Goal: Task Accomplishment & Management: Use online tool/utility

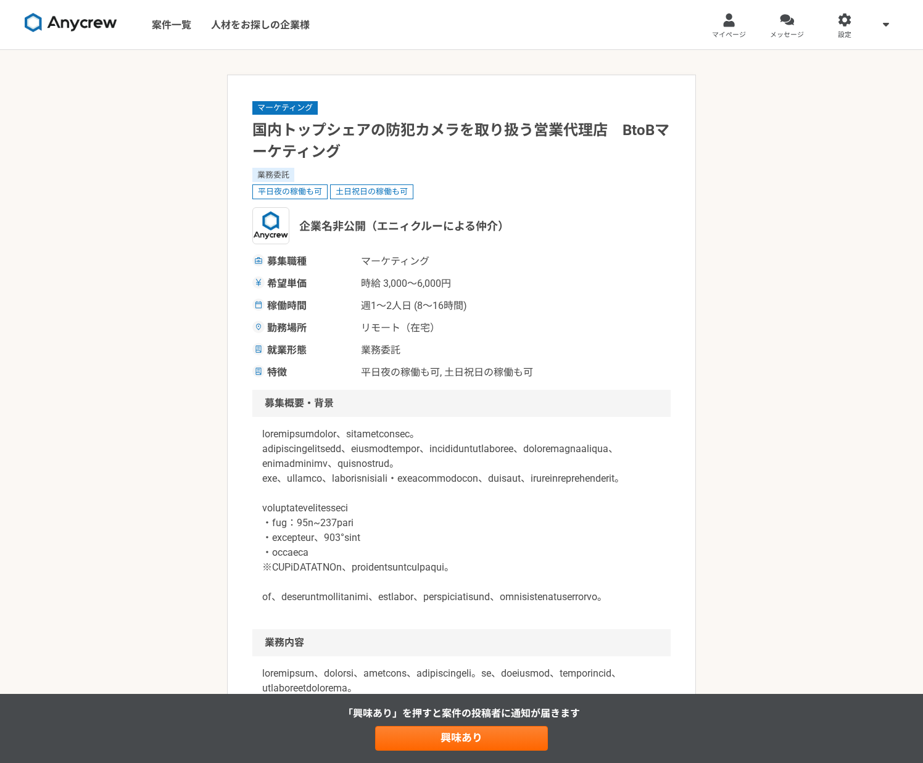
click at [73, 19] on img at bounding box center [71, 23] width 93 height 20
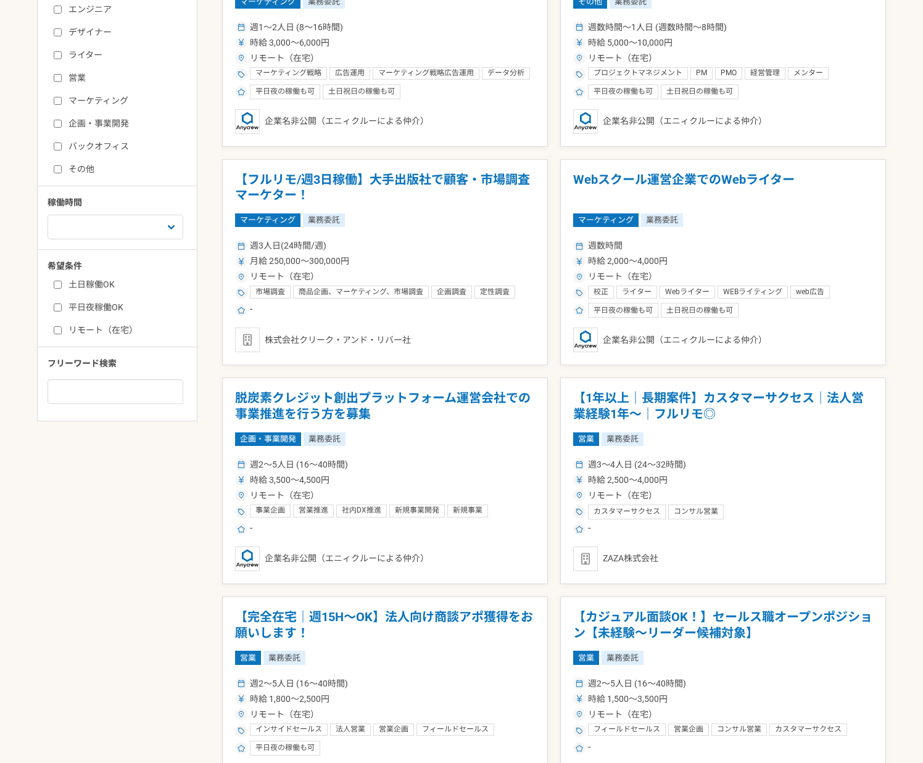
scroll to position [337, 0]
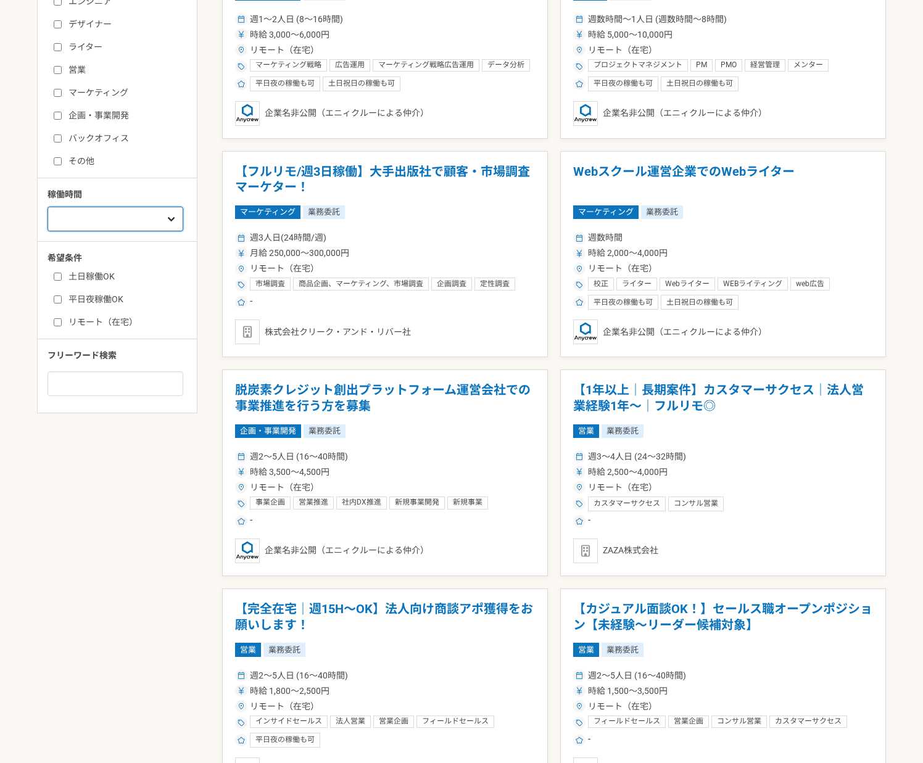
click at [163, 224] on select "週1人日（8時間）以下 週2人日（16時間）以下 週3人日（24時間）以下 週4人日（32時間）以下 週5人日（40時間）以下" at bounding box center [115, 219] width 136 height 25
click at [47, 231] on select "週1人日（8時間）以下 週2人日（16時間）以下 週3人日（24時間）以下 週4人日（32時間）以下 週5人日（40時間）以下" at bounding box center [115, 219] width 136 height 25
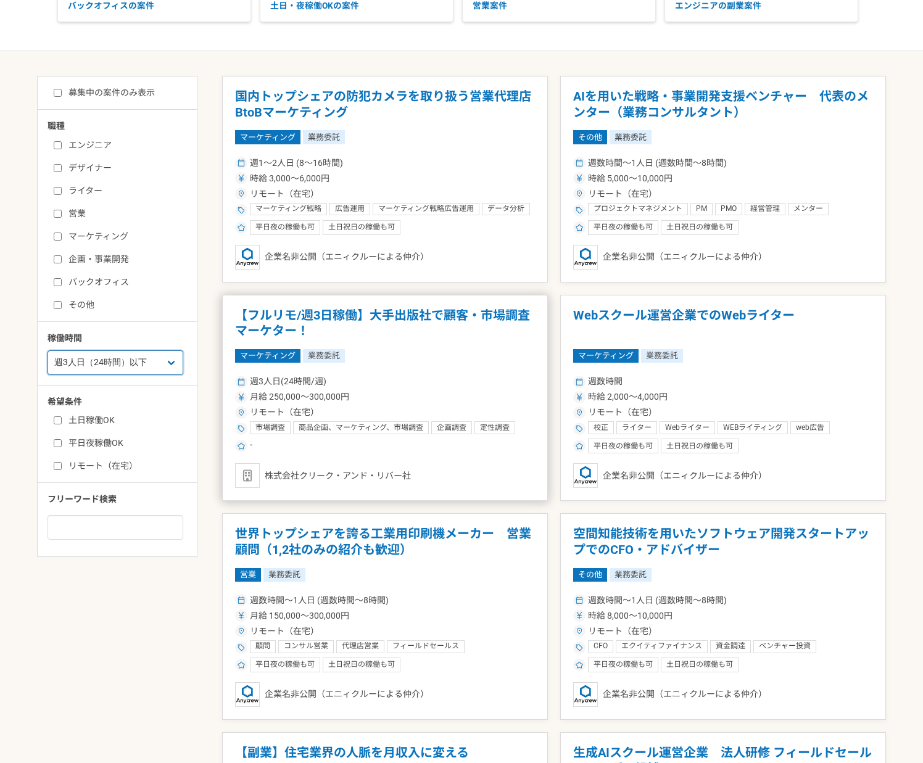
scroll to position [205, 0]
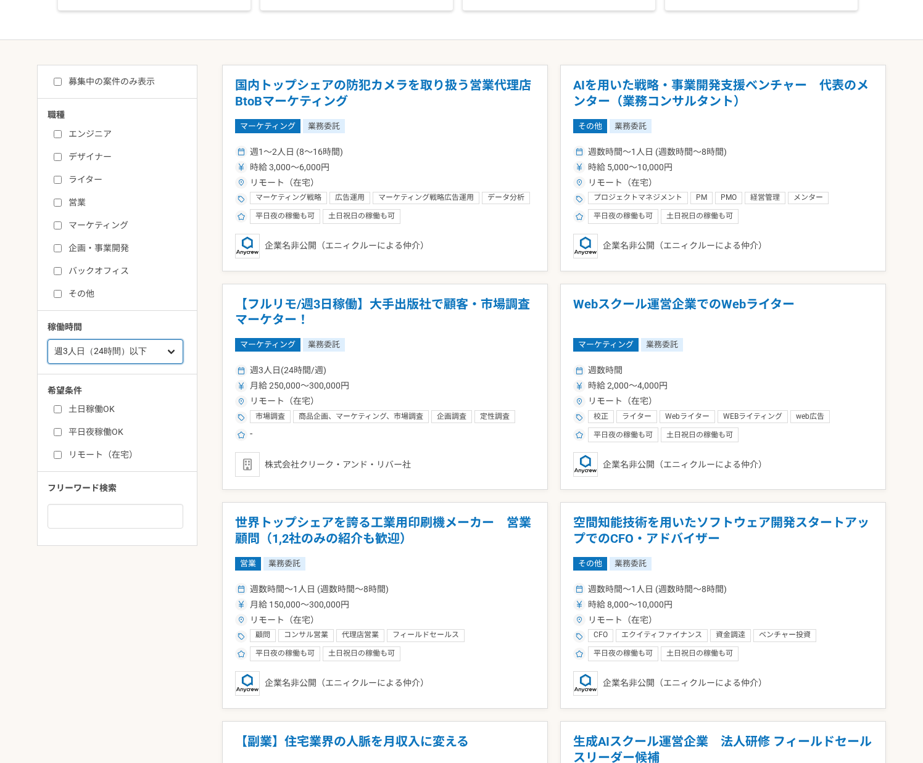
click at [143, 350] on select "週1人日（8時間）以下 週2人日（16時間）以下 週3人日（24時間）以下 週4人日（32時間）以下 週5人日（40時間）以下" at bounding box center [115, 351] width 136 height 25
select select "2"
click at [47, 364] on select "週1人日（8時間）以下 週2人日（16時間）以下 週3人日（24時間）以下 週4人日（32時間）以下 週5人日（40時間）以下" at bounding box center [115, 351] width 136 height 25
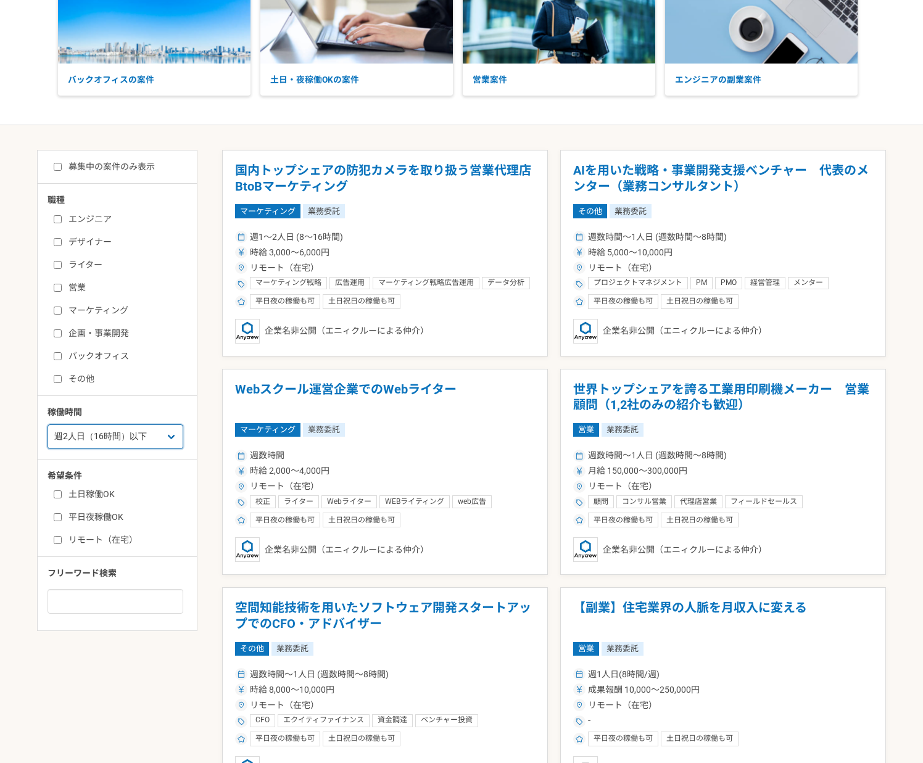
scroll to position [205, 0]
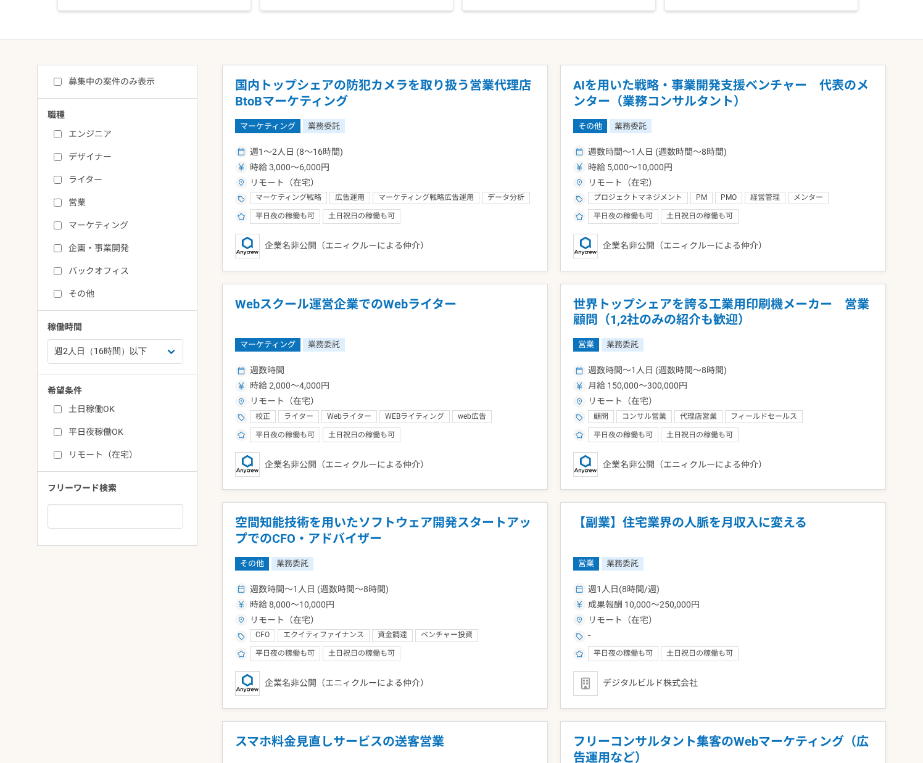
click at [60, 225] on input "マーケティング" at bounding box center [58, 225] width 8 height 8
checkbox input "true"
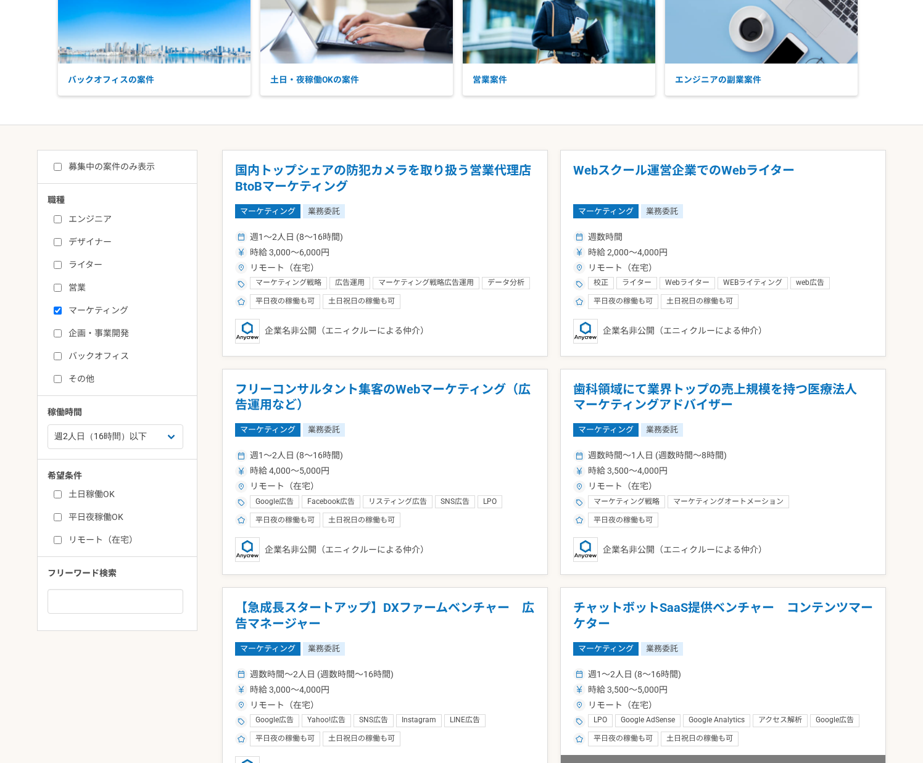
scroll to position [205, 0]
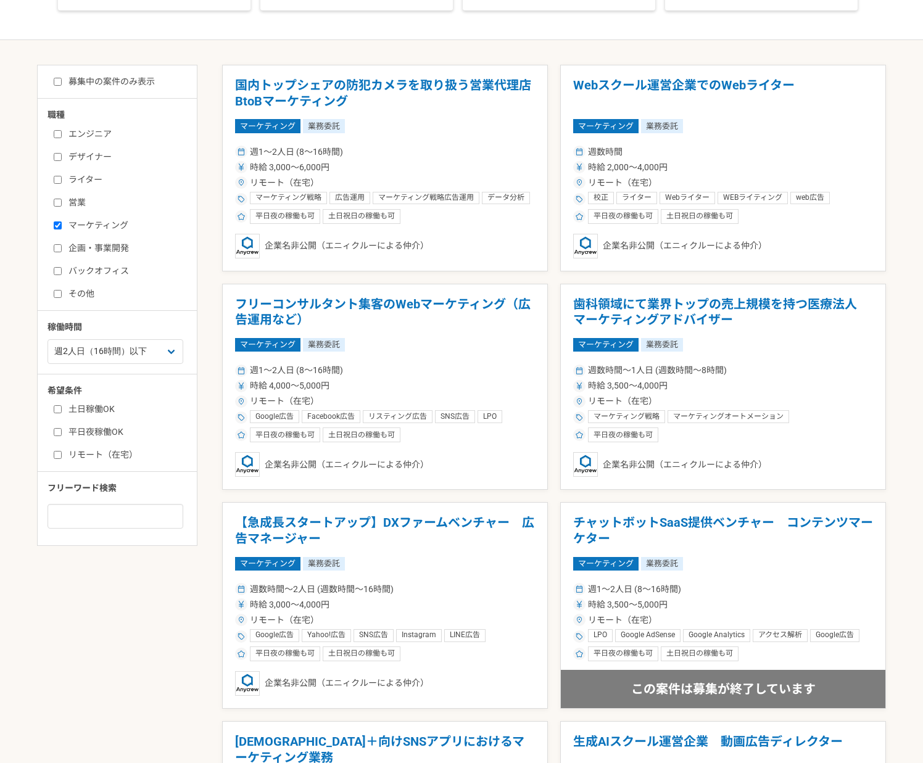
click at [56, 294] on input "その他" at bounding box center [58, 294] width 8 height 8
checkbox input "true"
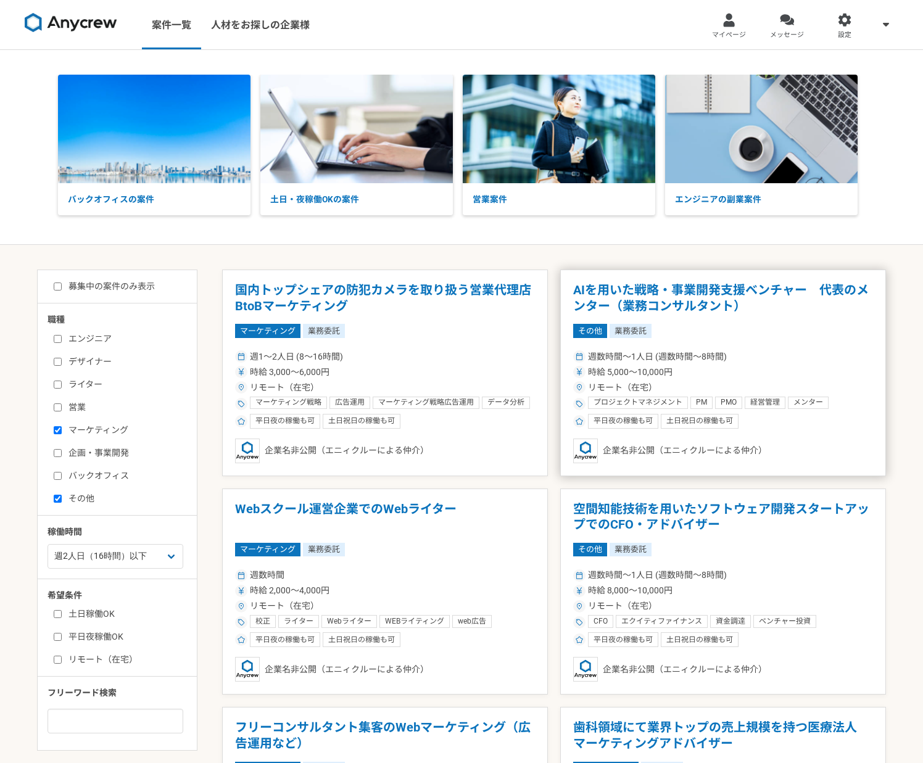
click at [641, 289] on h1 "AIを用いた戦略・事業開発支援ベンチャー　代表のメンター（業務コンサルタント）" at bounding box center [723, 297] width 300 height 31
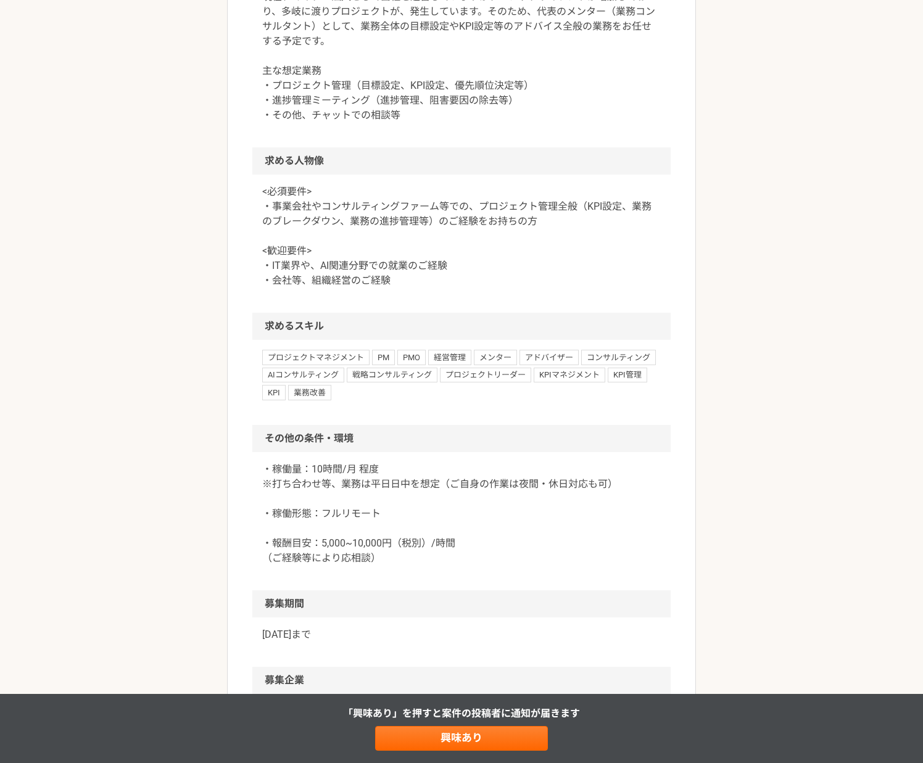
scroll to position [608, 0]
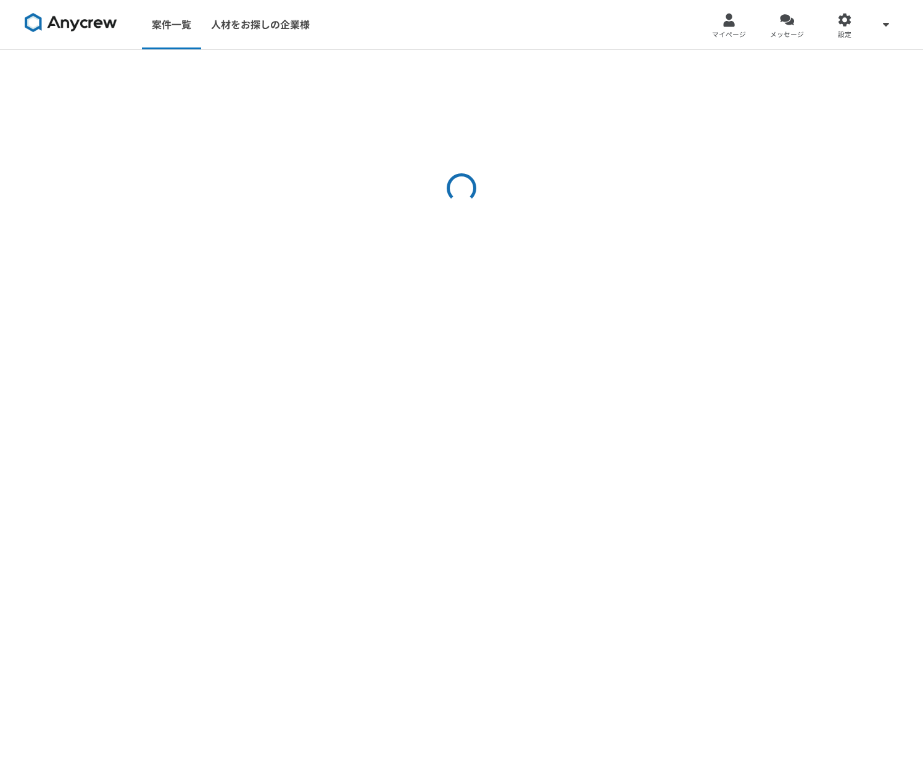
select select "2"
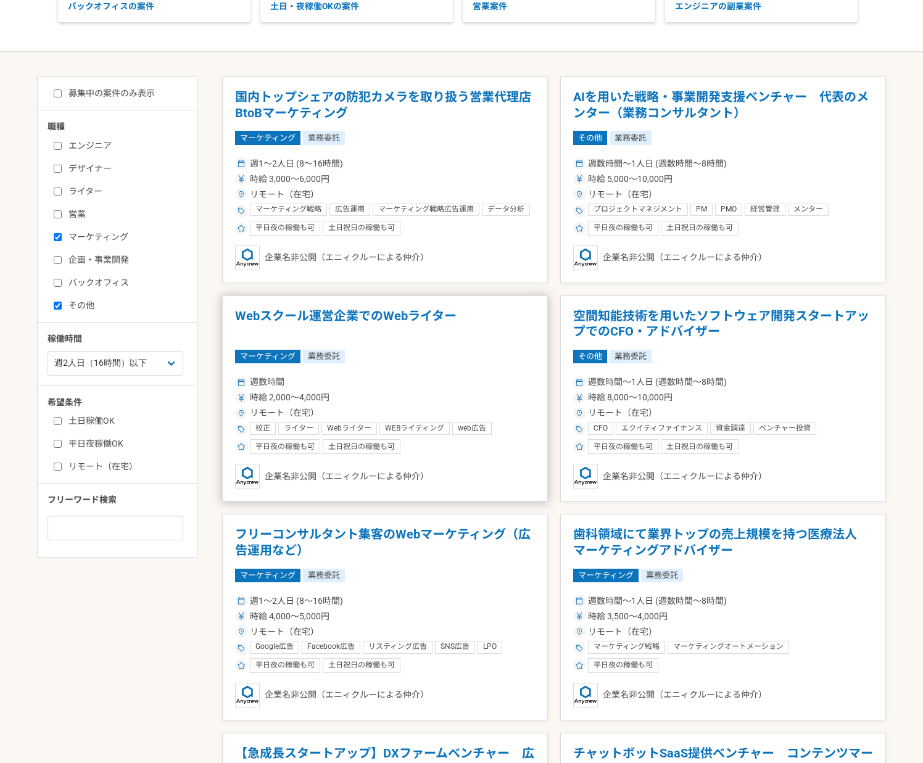
scroll to position [194, 0]
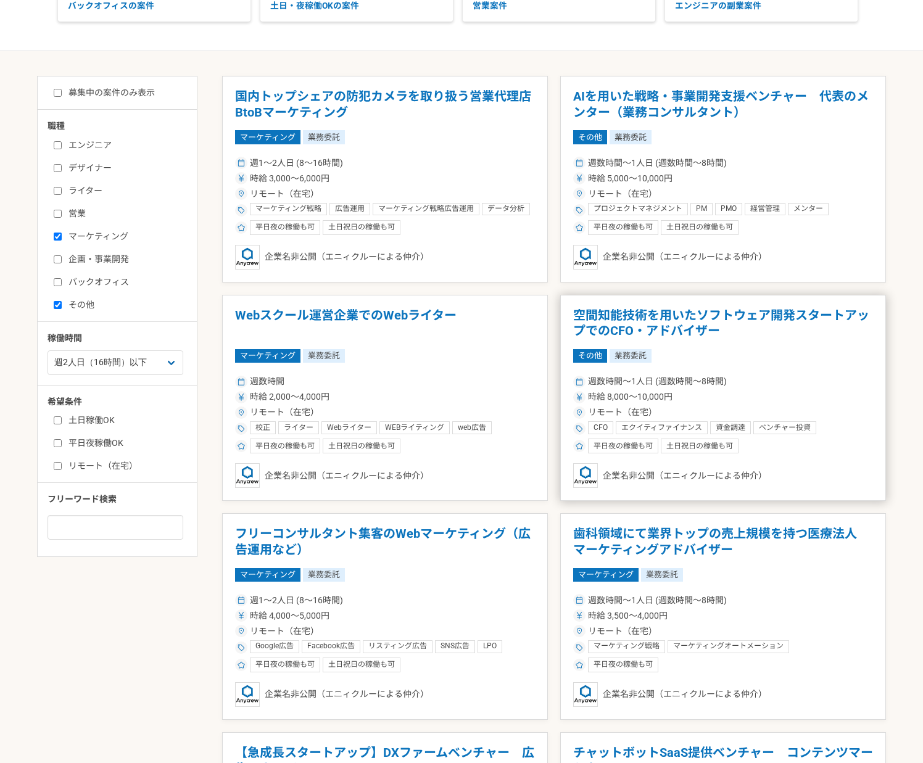
click at [633, 319] on h1 "空間知能技術を用いたソフトウェア開発スタートアップでのCFO・アドバイザー" at bounding box center [723, 323] width 300 height 31
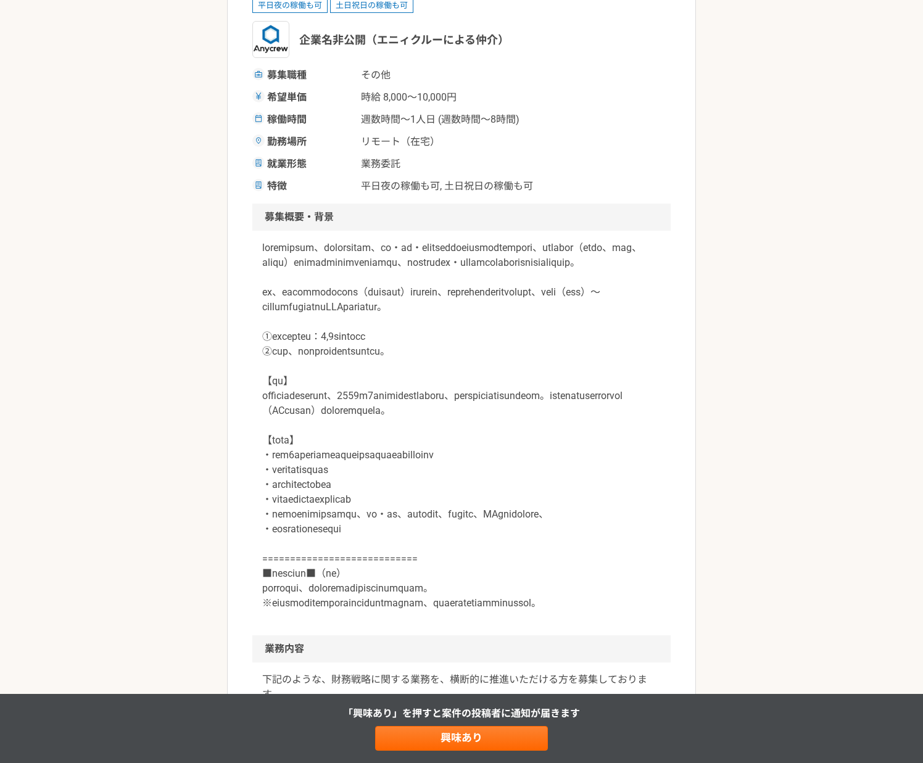
scroll to position [187, 0]
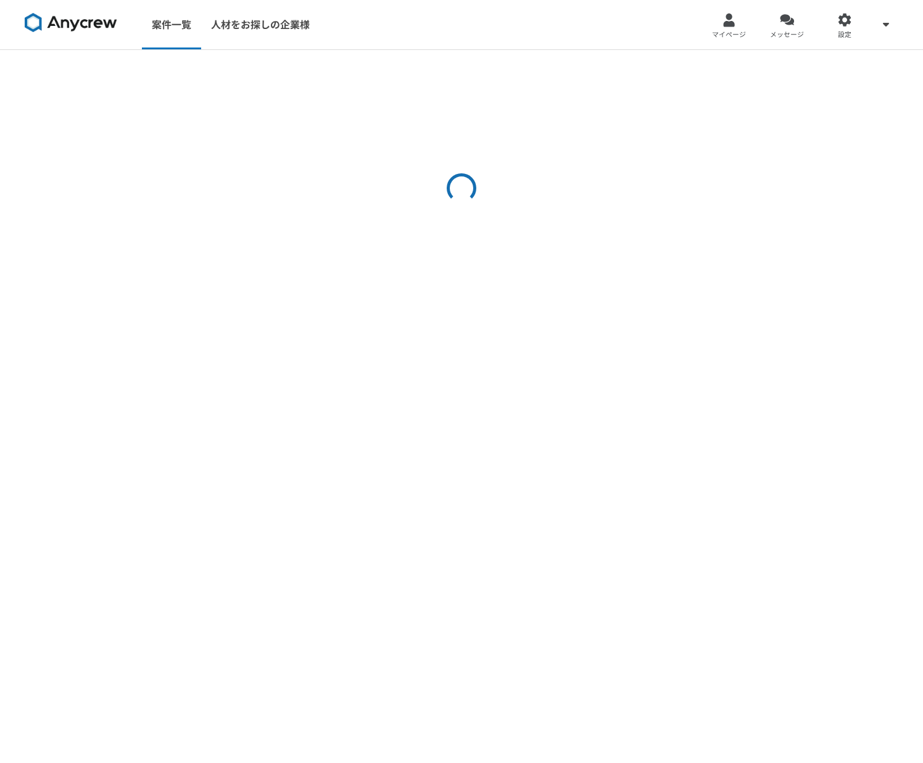
select select "2"
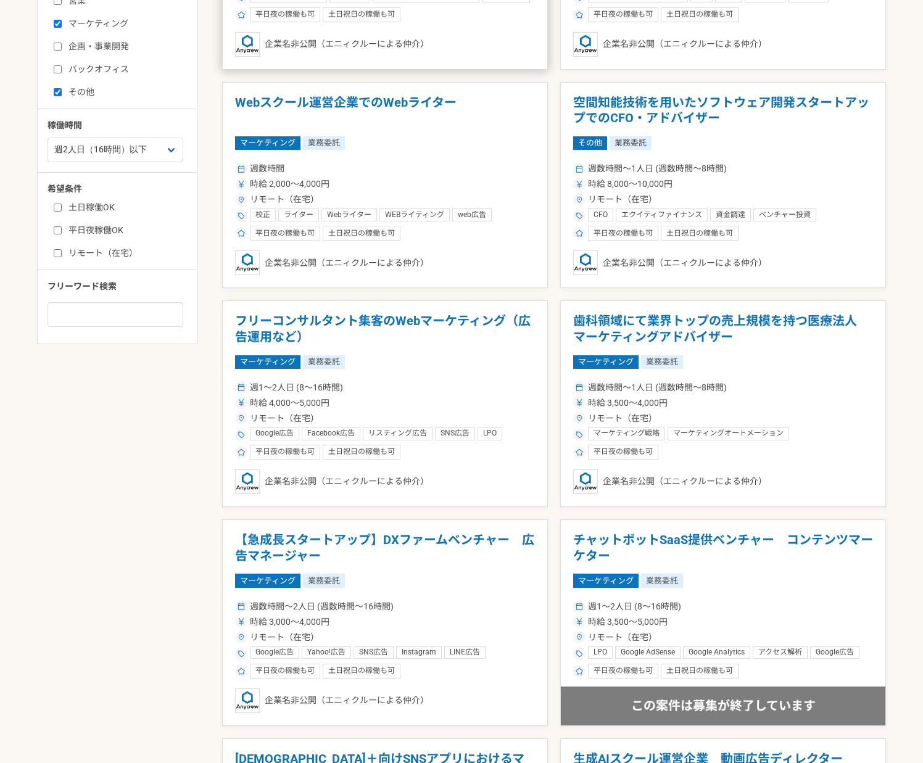
scroll to position [410, 0]
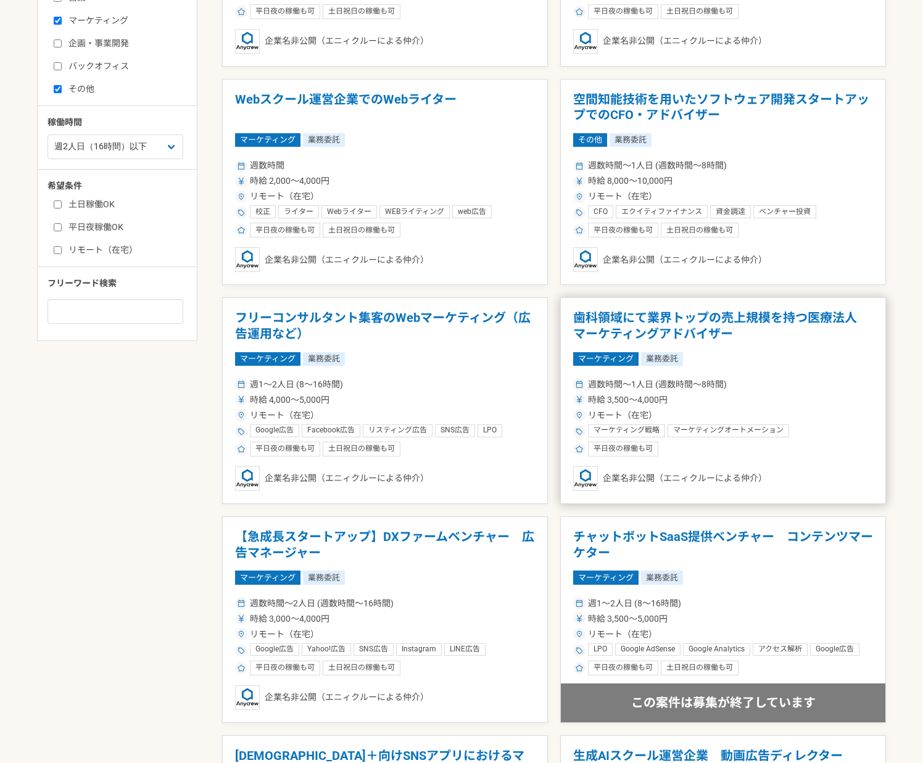
click at [609, 331] on h1 "歯科領域にて業界トップの売上規模を持つ医療法人　マーケティングアドバイザー" at bounding box center [723, 325] width 300 height 31
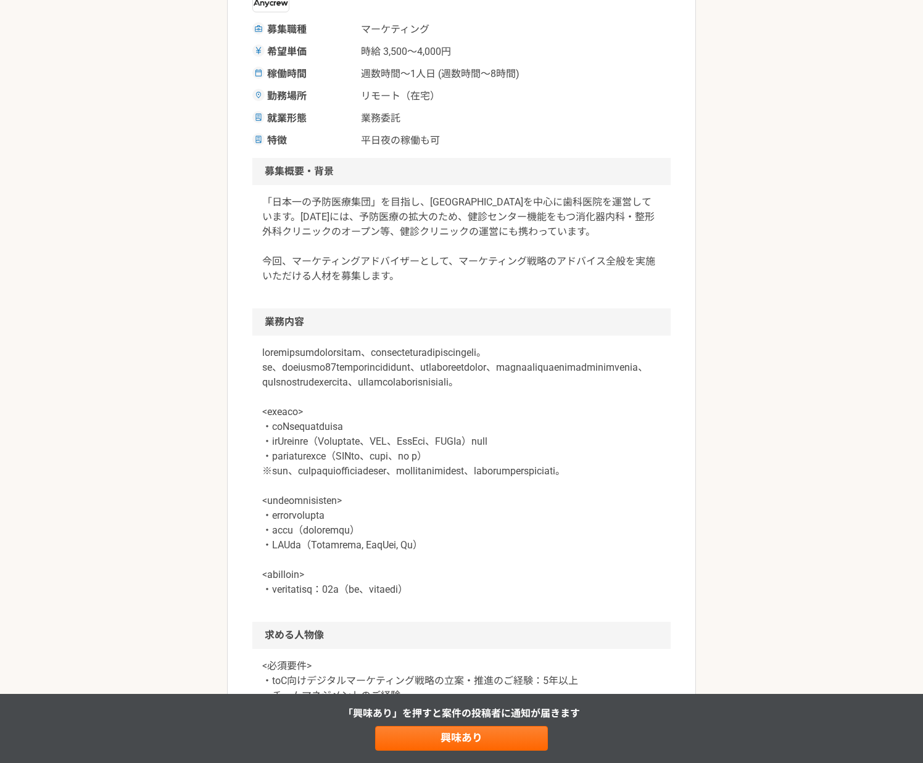
scroll to position [236, 0]
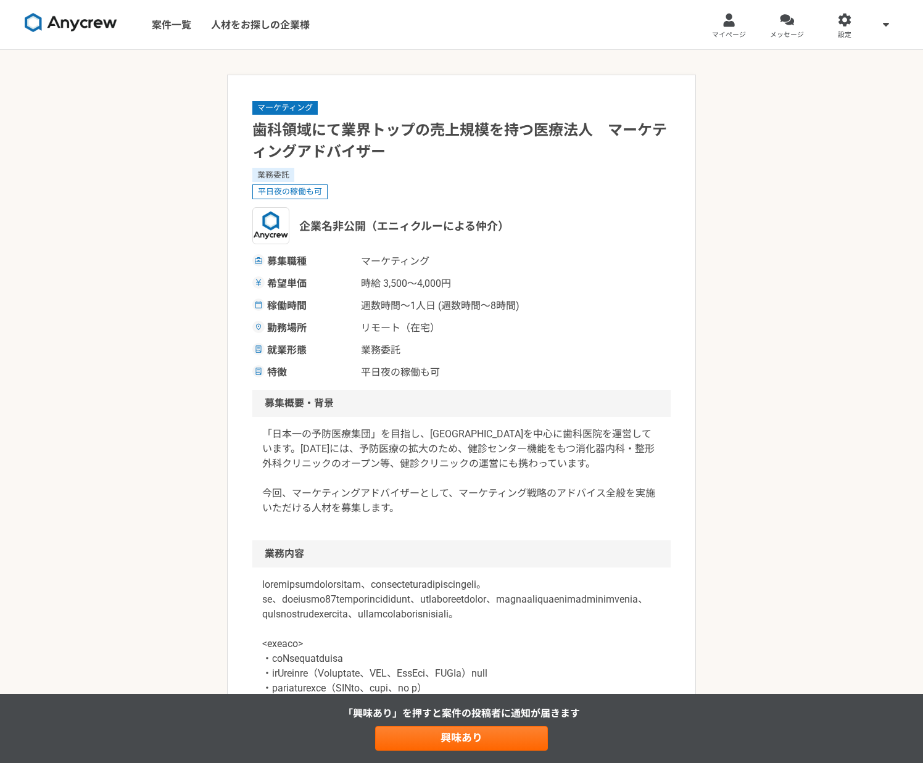
select select "2"
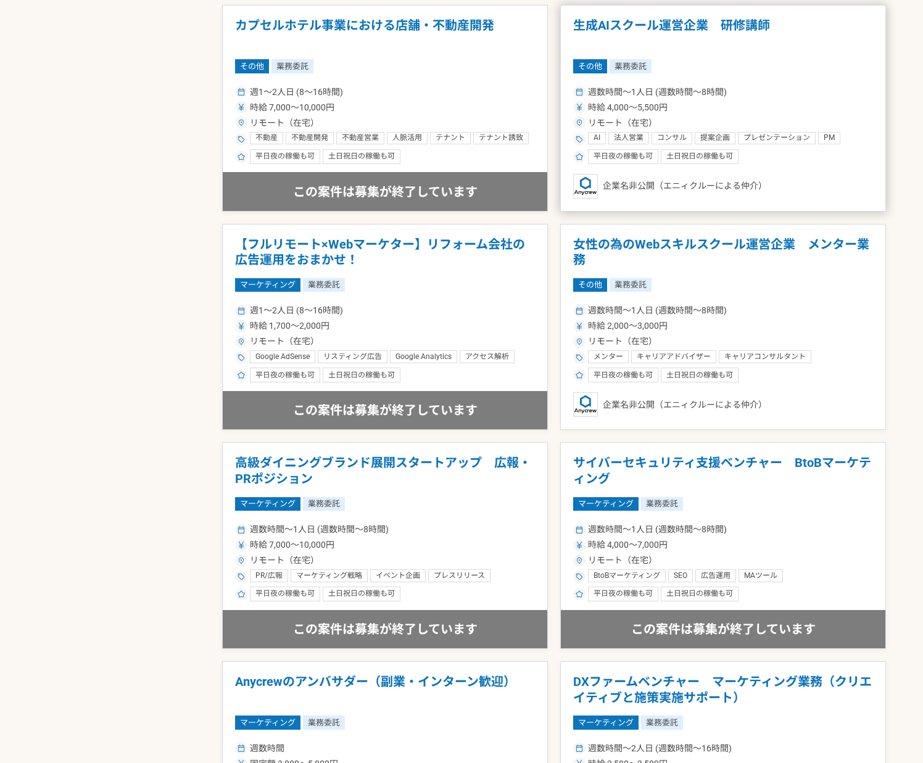
scroll to position [1367, 0]
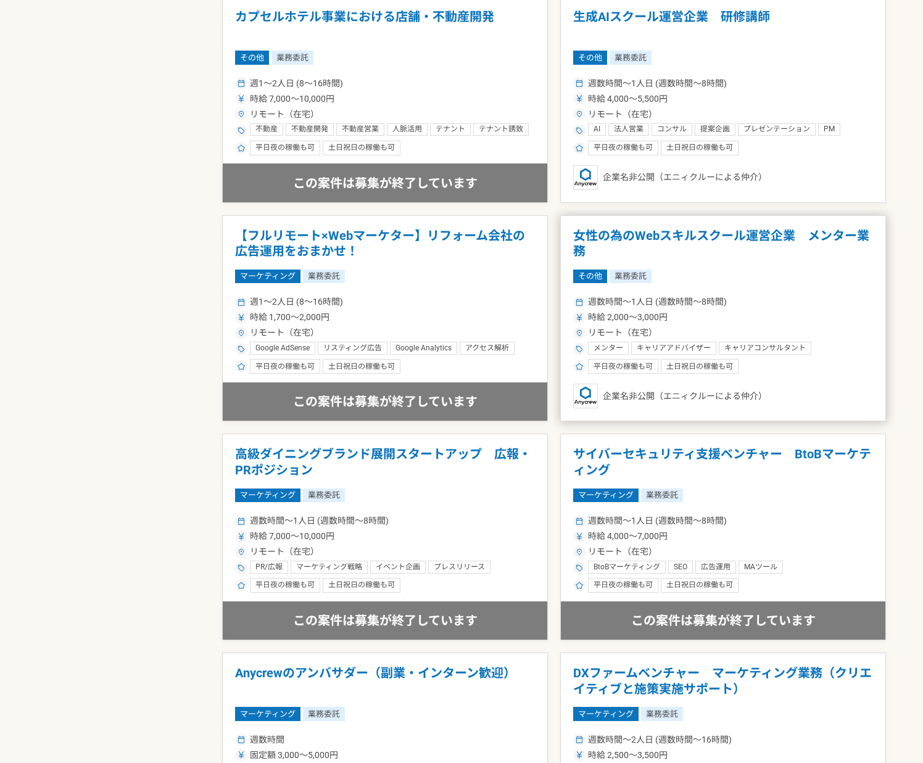
click at [677, 236] on h1 "女性の為のWebスキルスクール運営企業　メンター業務" at bounding box center [723, 243] width 300 height 31
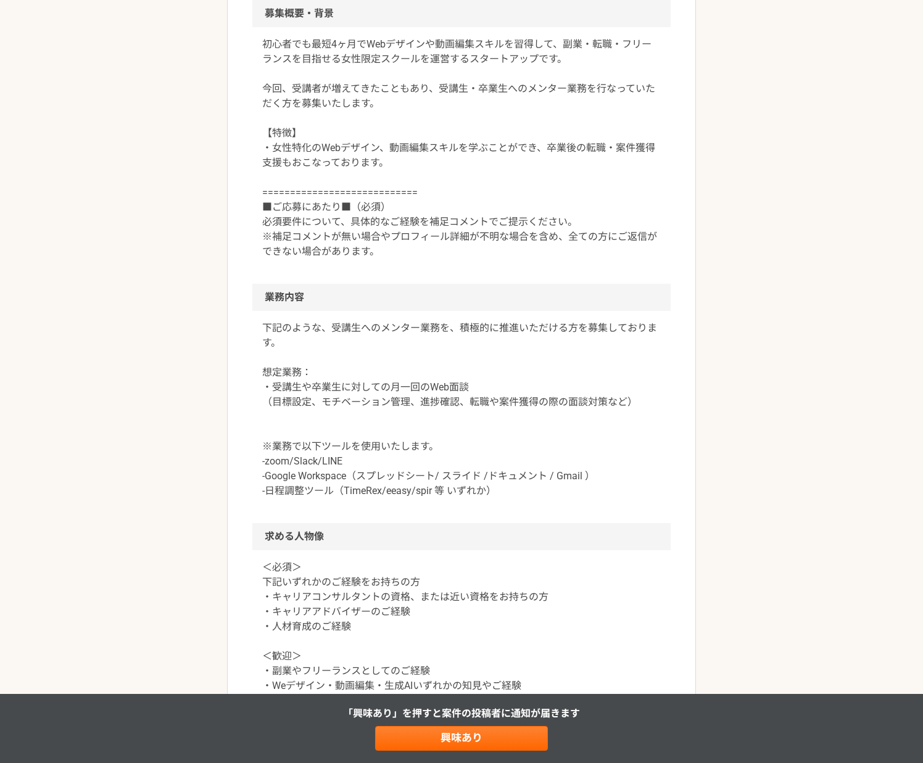
scroll to position [369, 0]
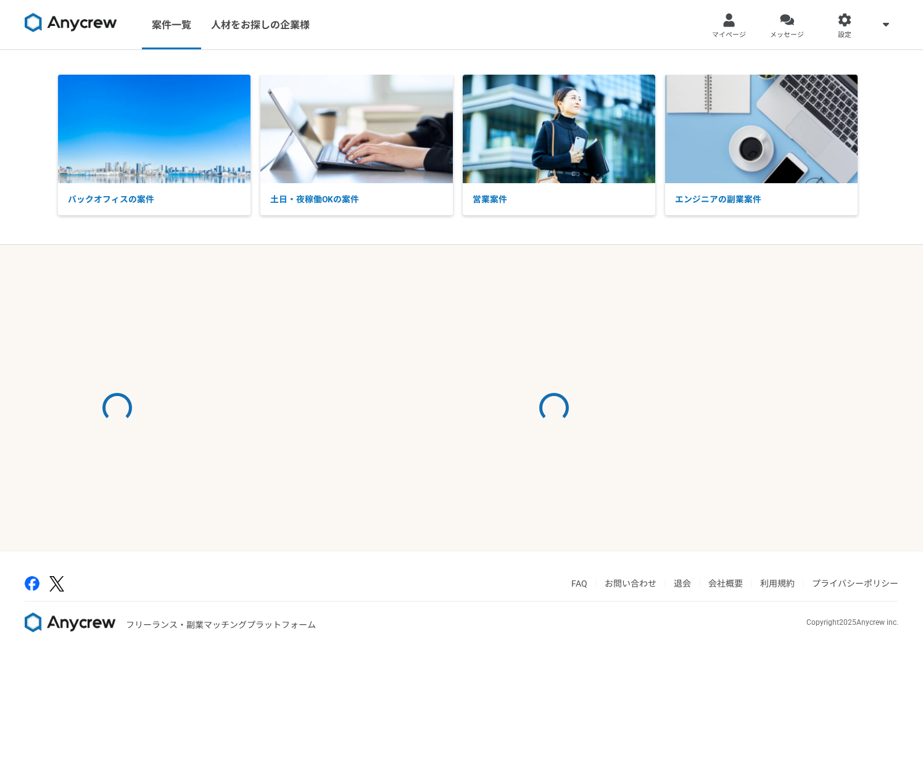
select select "2"
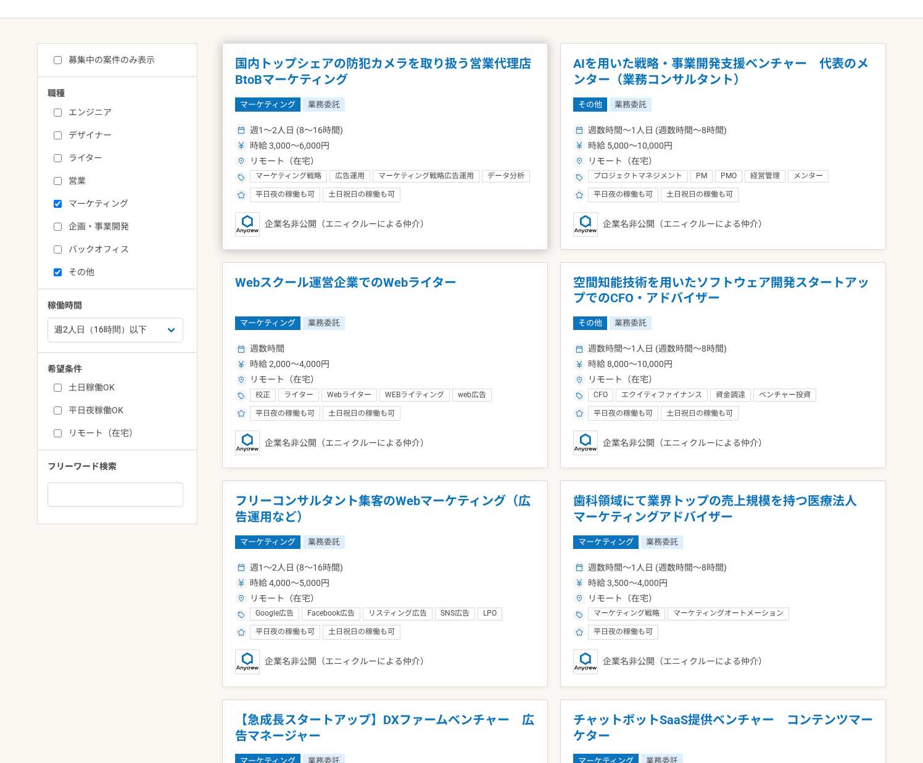
scroll to position [233, 0]
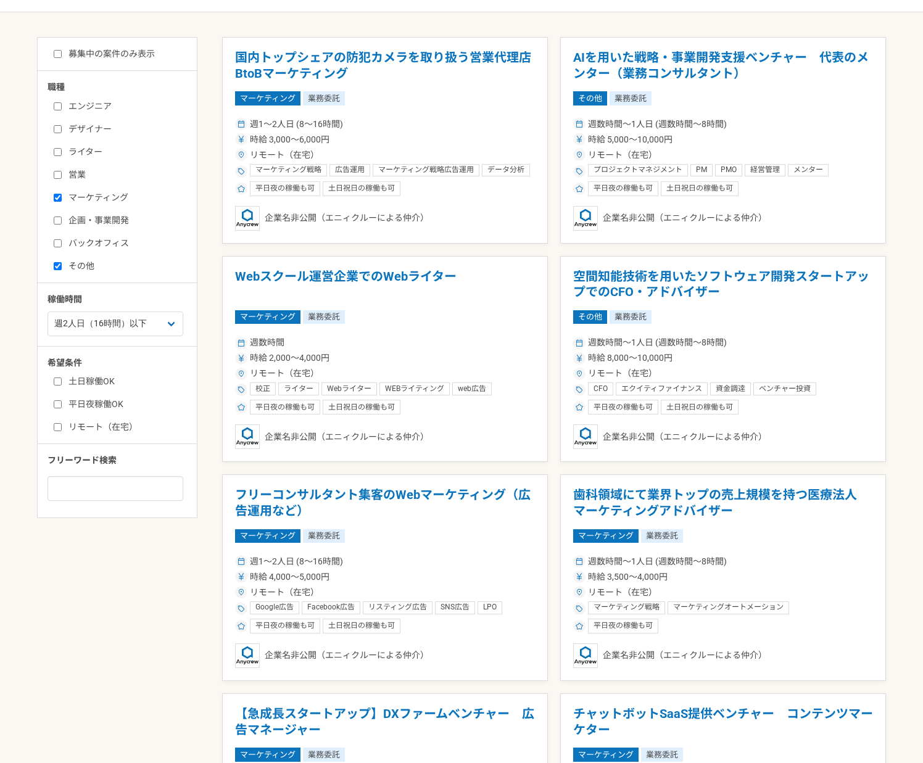
click at [57, 54] on input "募集中の案件のみ表示" at bounding box center [58, 54] width 8 height 8
checkbox input "true"
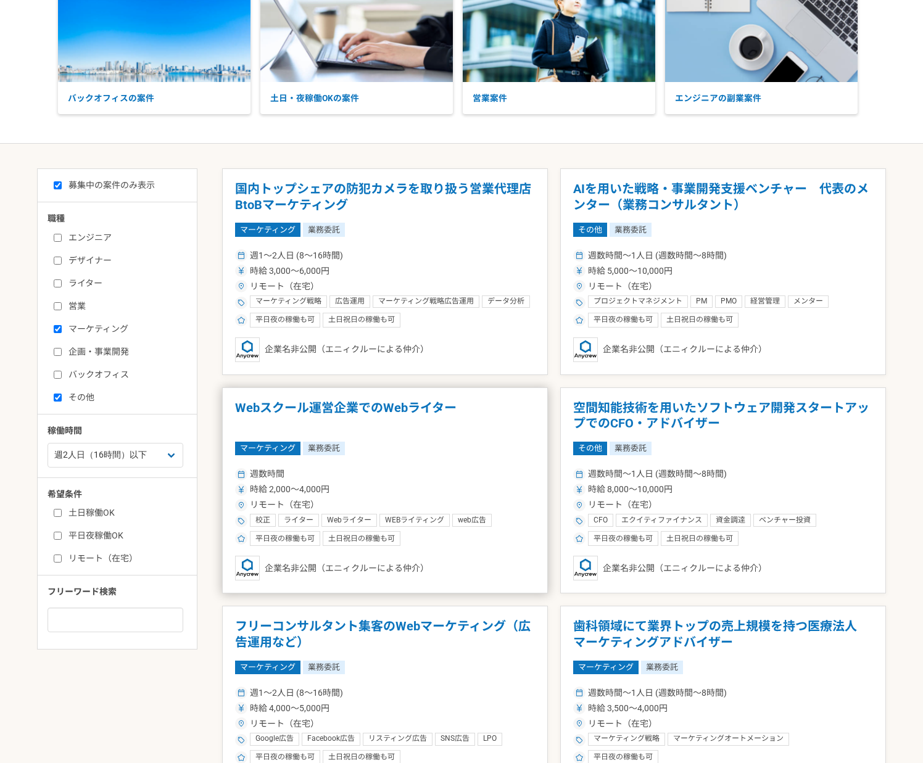
scroll to position [97, 0]
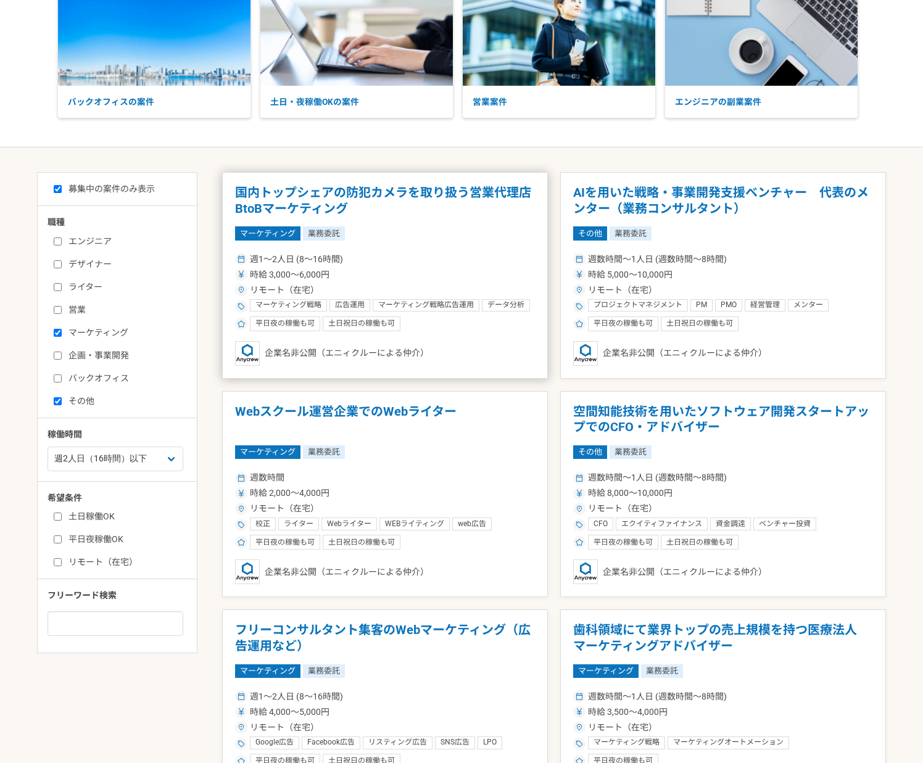
click at [497, 186] on h1 "国内トップシェアの防犯カメラを取り扱う営業代理店　BtoBマーケティング" at bounding box center [385, 200] width 300 height 31
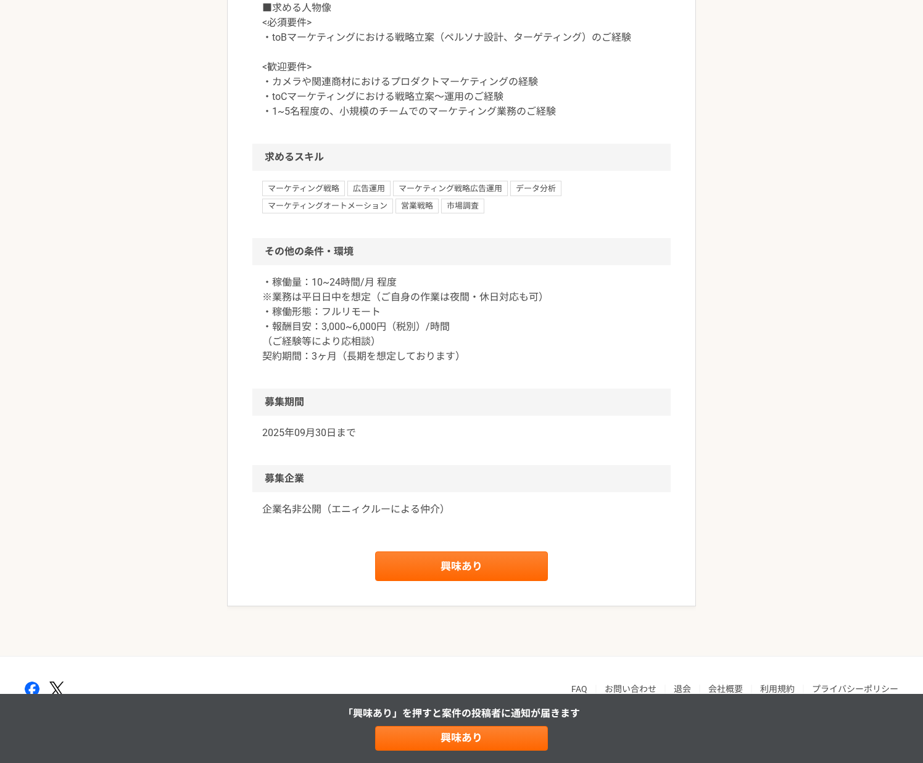
scroll to position [1166, 0]
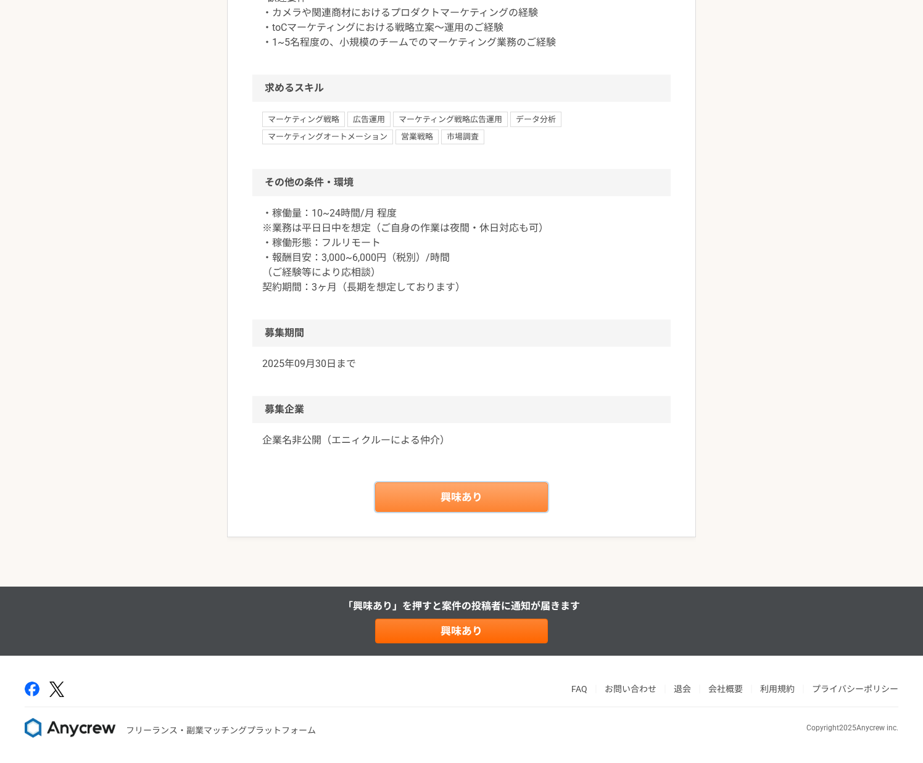
click at [456, 497] on link "興味あり" at bounding box center [461, 497] width 173 height 30
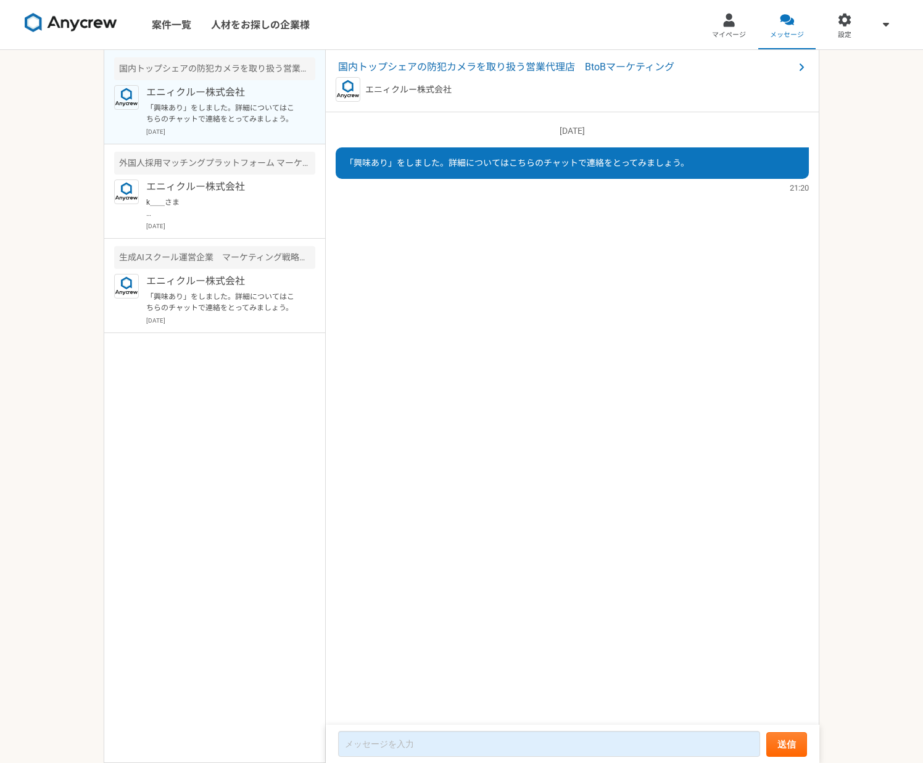
click at [250, 73] on div "国内トップシェアの防犯カメラを取り扱う営業代理店　BtoBマーケティング" at bounding box center [214, 68] width 201 height 23
click at [187, 93] on p "エニィクルー株式会社" at bounding box center [222, 92] width 152 height 15
click at [197, 115] on p "「興味あり」をしました。詳細についてはこちらのチャットで連絡をとってみましょう。" at bounding box center [222, 113] width 152 height 22
click at [170, 179] on p "エニィクルー株式会社" at bounding box center [222, 186] width 152 height 15
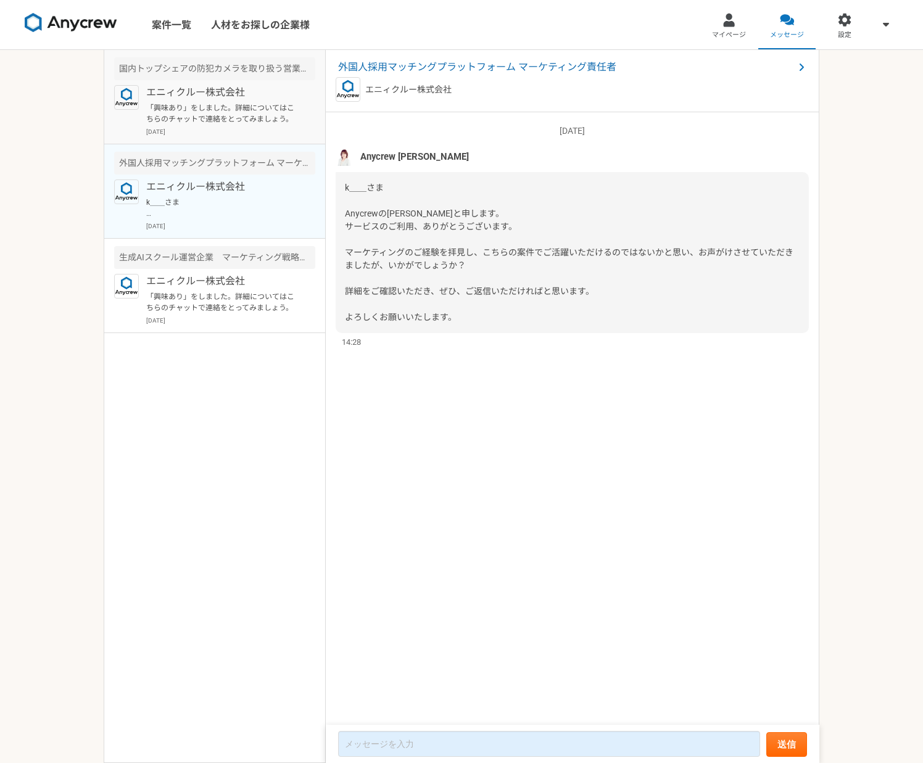
click at [196, 91] on p "エニィクルー株式会社" at bounding box center [222, 92] width 152 height 15
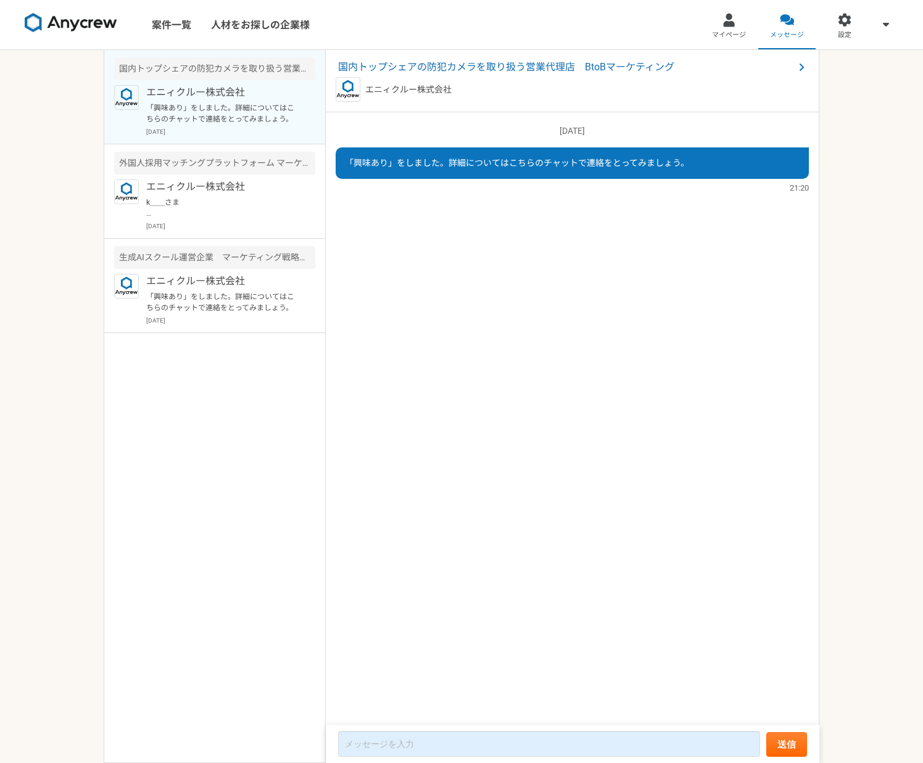
click at [182, 86] on p "エニィクルー株式会社" at bounding box center [222, 92] width 152 height 15
click at [491, 64] on span "国内トップシェアの防犯カメラを取り扱う営業代理店　BtoBマーケティング" at bounding box center [566, 67] width 456 height 15
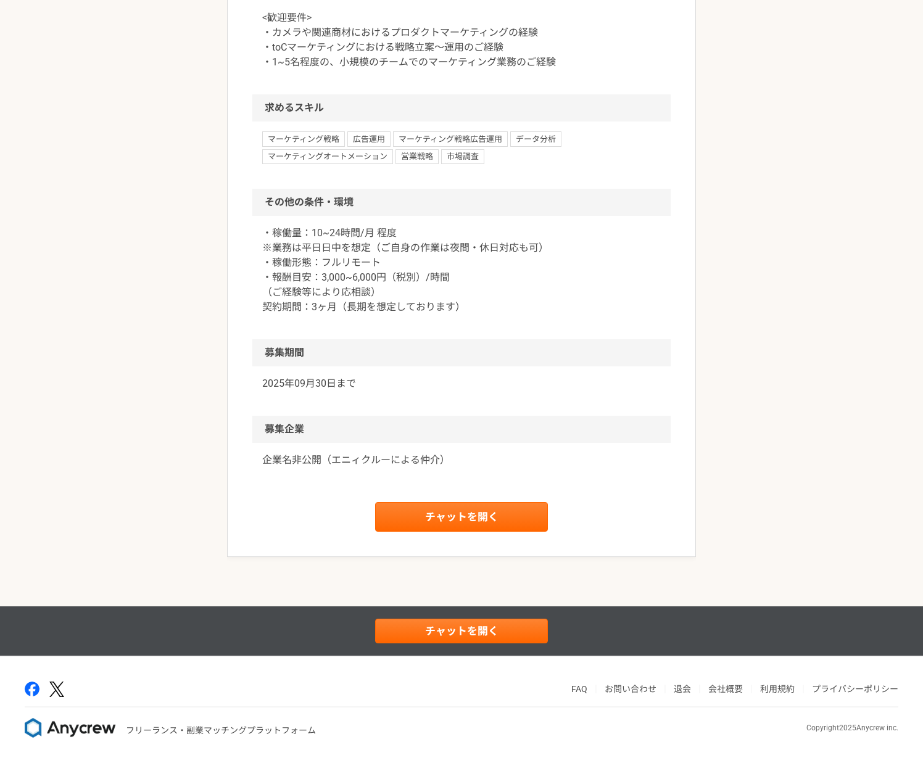
scroll to position [1147, 0]
